Goal: Information Seeking & Learning: Understand process/instructions

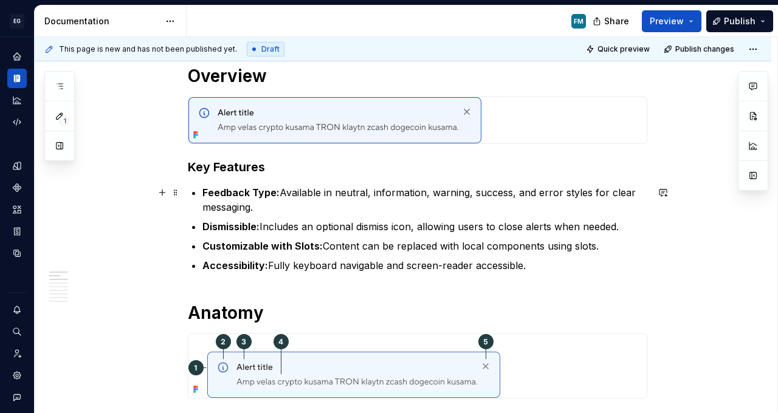
scroll to position [217, 0]
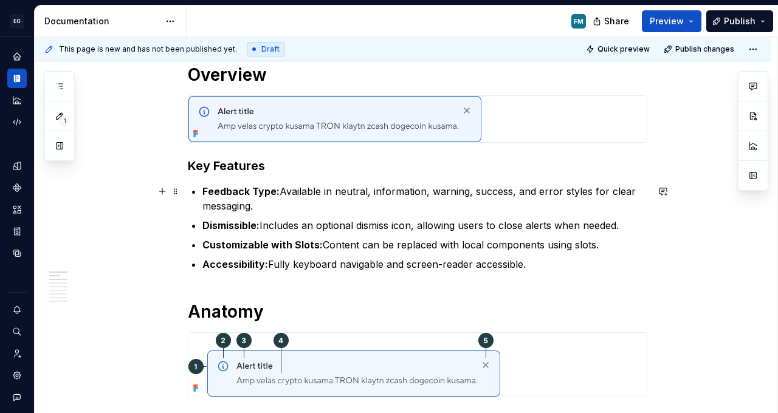
click at [306, 203] on p "Feedback Type: Available in neutral, information, warning, success, and error s…" at bounding box center [424, 198] width 445 height 29
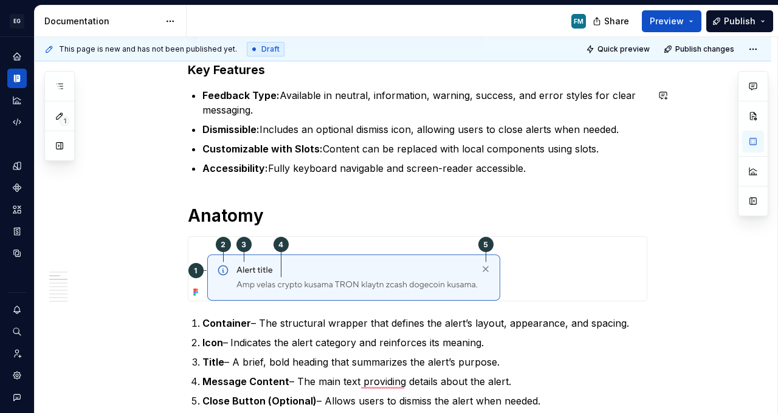
scroll to position [313, 0]
click at [280, 113] on p "Feedback Type: Available in neutral, information, warning, success, and error s…" at bounding box center [424, 102] width 445 height 29
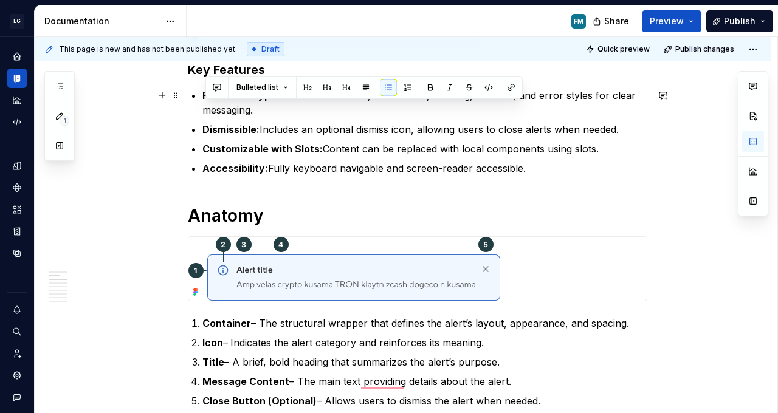
click at [280, 113] on p "Feedback Type: Available in neutral, information, warning, success, and error s…" at bounding box center [424, 102] width 445 height 29
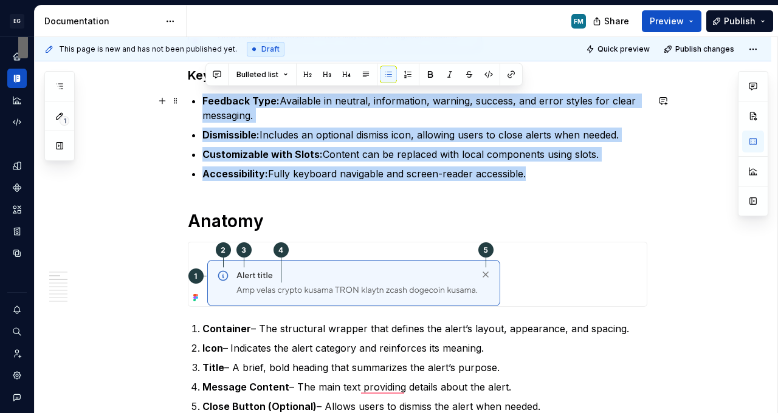
scroll to position [299, 0]
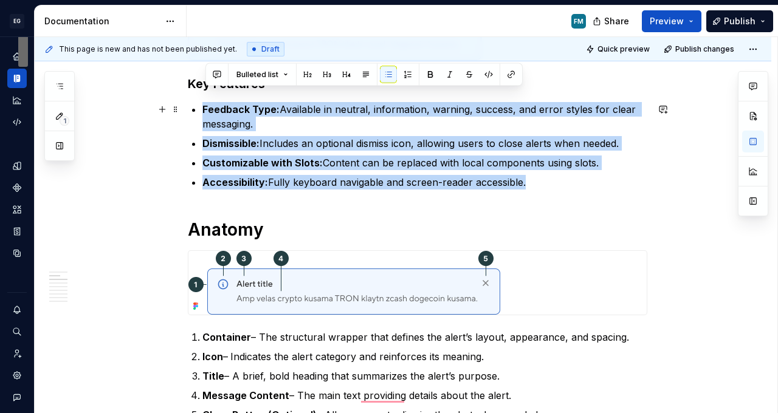
drag, startPoint x: 540, startPoint y: 171, endPoint x: 200, endPoint y: 97, distance: 348.4
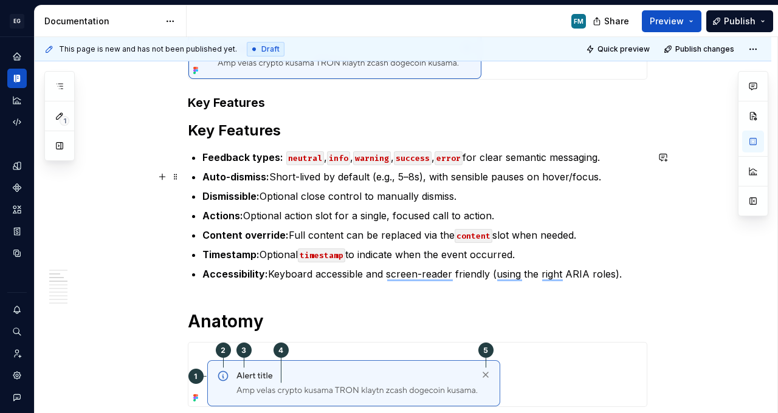
scroll to position [277, 0]
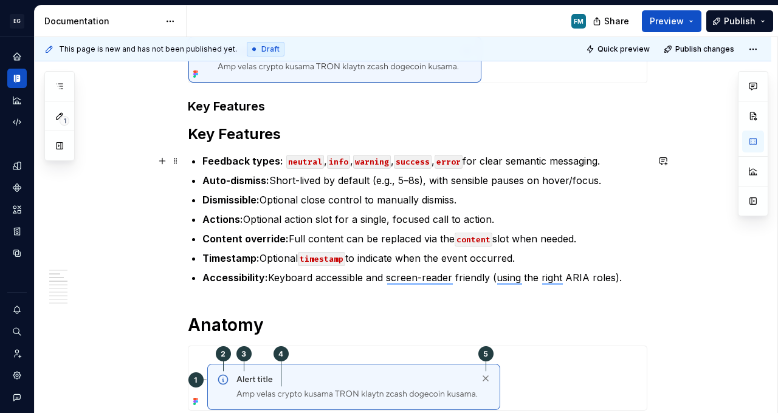
click at [348, 158] on code "info" at bounding box center [338, 162] width 23 height 14
click at [606, 179] on p "Auto-dismiss: Short-lived by default (e.g., 5–8s), with sensible pauses on hove…" at bounding box center [424, 180] width 445 height 15
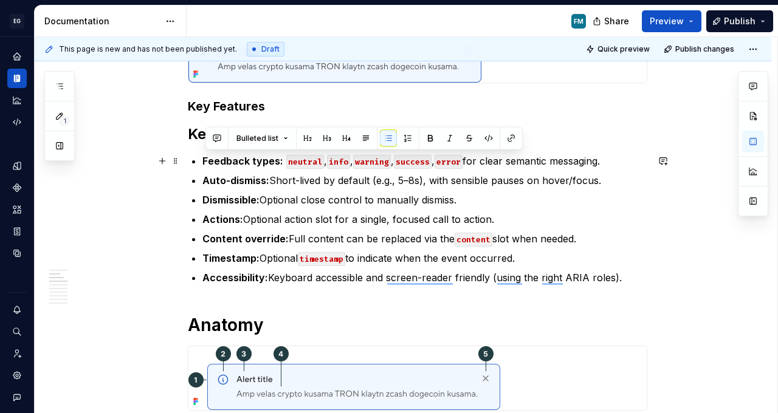
drag, startPoint x: 611, startPoint y: 180, endPoint x: 622, endPoint y: 166, distance: 17.8
click at [622, 166] on ul "Feedback types: neutral , info , warning , success , error for clear semantic m…" at bounding box center [424, 219] width 445 height 131
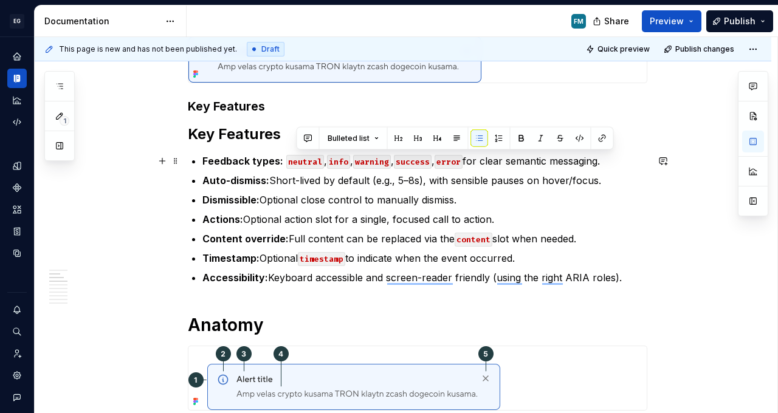
drag, startPoint x: 604, startPoint y: 182, endPoint x: 629, endPoint y: 166, distance: 30.4
click at [629, 166] on ul "Feedback types: neutral , info , warning , success , error for clear semantic m…" at bounding box center [424, 219] width 445 height 131
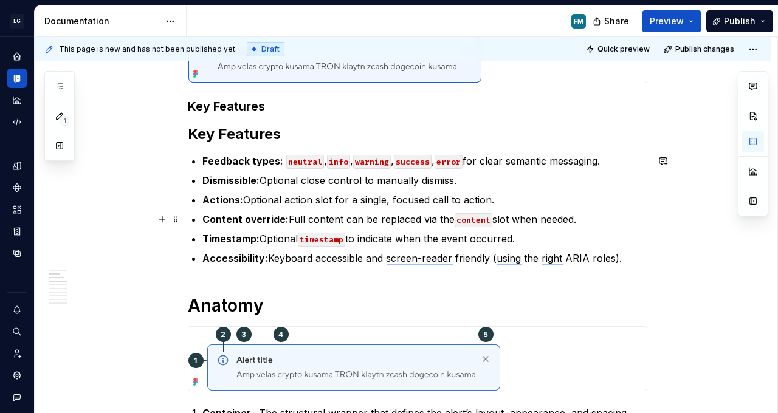
click at [272, 217] on strong "Content override:" at bounding box center [245, 219] width 86 height 12
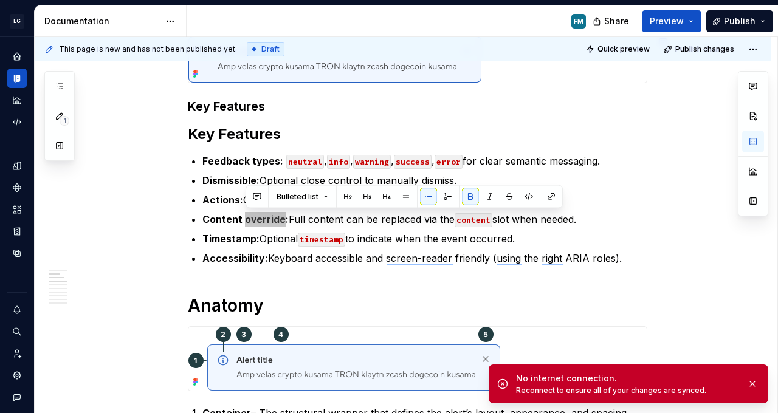
type textarea "*"
